Goal: Navigation & Orientation: Understand site structure

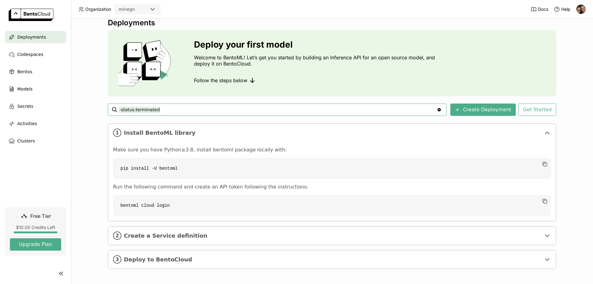
scroll to position [9, 0]
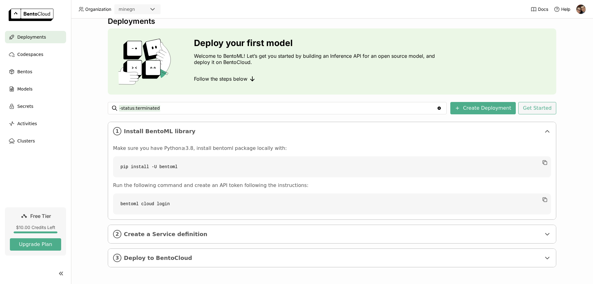
click at [549, 108] on button "Get Started" at bounding box center [537, 108] width 38 height 12
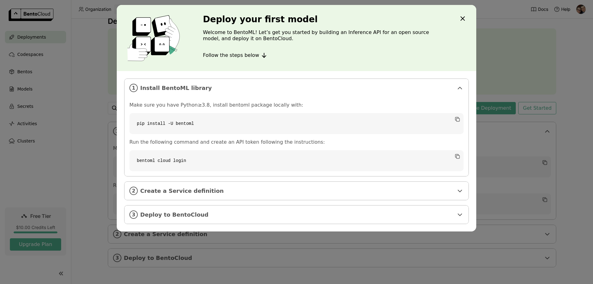
click at [465, 19] on icon "Close" at bounding box center [462, 18] width 7 height 7
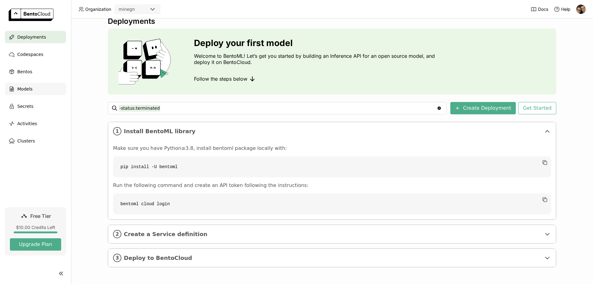
click at [17, 88] on span "Models" at bounding box center [24, 88] width 15 height 7
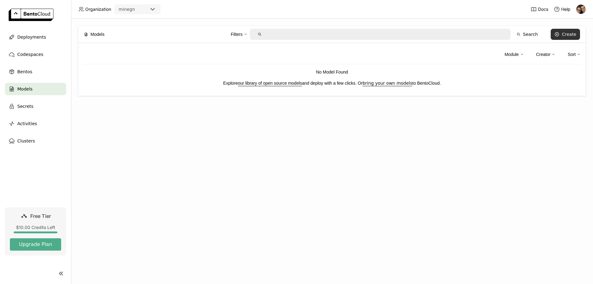
click at [570, 33] on div "Create" at bounding box center [568, 34] width 15 height 5
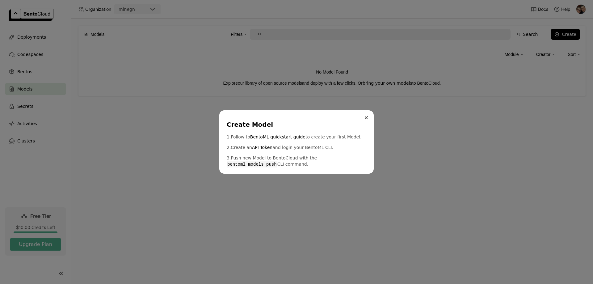
click at [364, 116] on button "Close" at bounding box center [365, 117] width 7 height 7
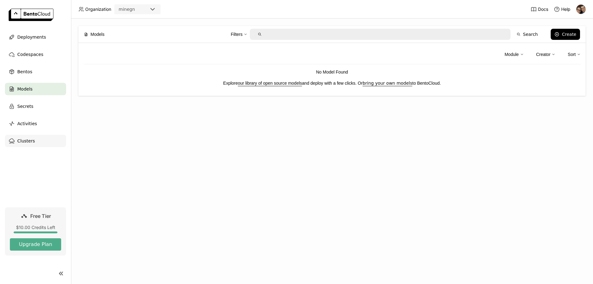
click at [22, 139] on span "Clusters" at bounding box center [26, 140] width 18 height 7
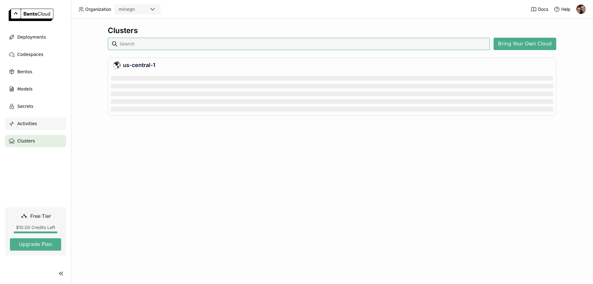
click at [31, 124] on span "Activities" at bounding box center [27, 123] width 20 height 7
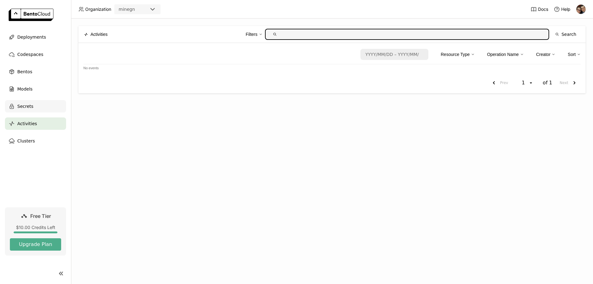
click at [27, 111] on div "Secrets" at bounding box center [35, 106] width 61 height 12
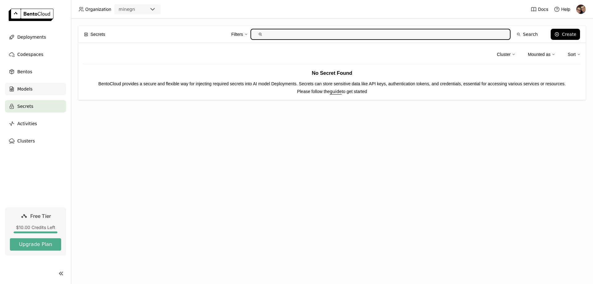
click at [20, 85] on div "Models" at bounding box center [35, 89] width 61 height 12
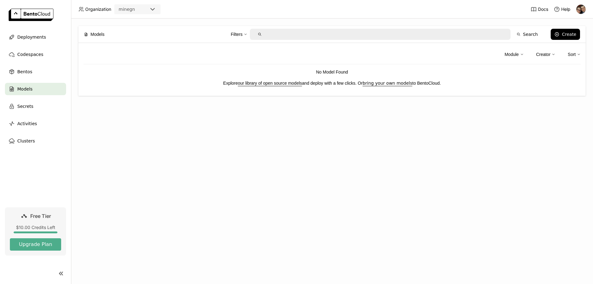
drag, startPoint x: 142, startPoint y: 6, endPoint x: 145, endPoint y: 7, distance: 3.8
click at [142, 6] on div "minegn" at bounding box center [132, 9] width 34 height 9
click at [22, 72] on span "Bentos" at bounding box center [24, 71] width 15 height 7
